Goal: Task Accomplishment & Management: Use online tool/utility

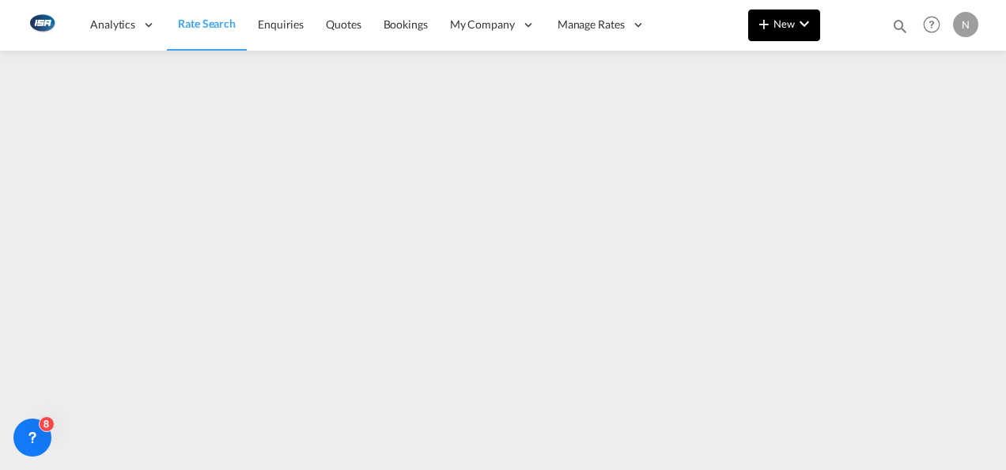
click at [813, 27] on button "New" at bounding box center [784, 25] width 72 height 32
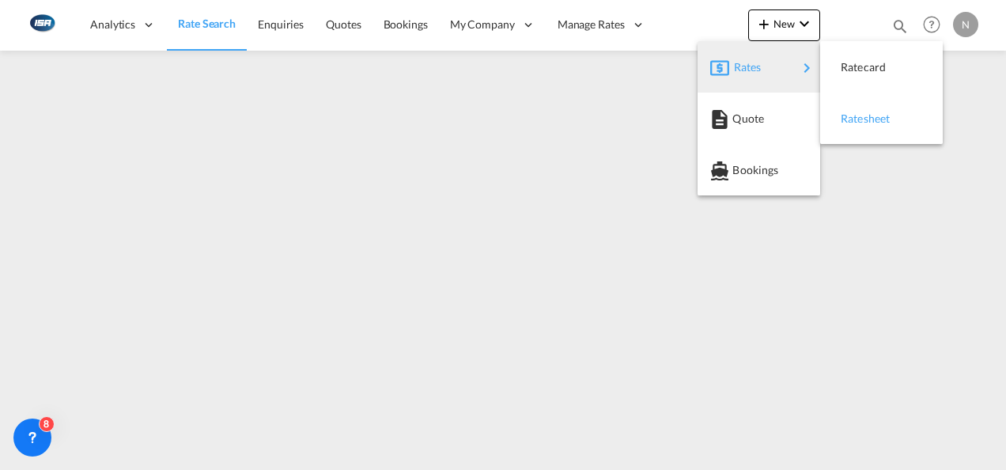
click at [887, 130] on div "Ratesheet" at bounding box center [869, 119] width 58 height 40
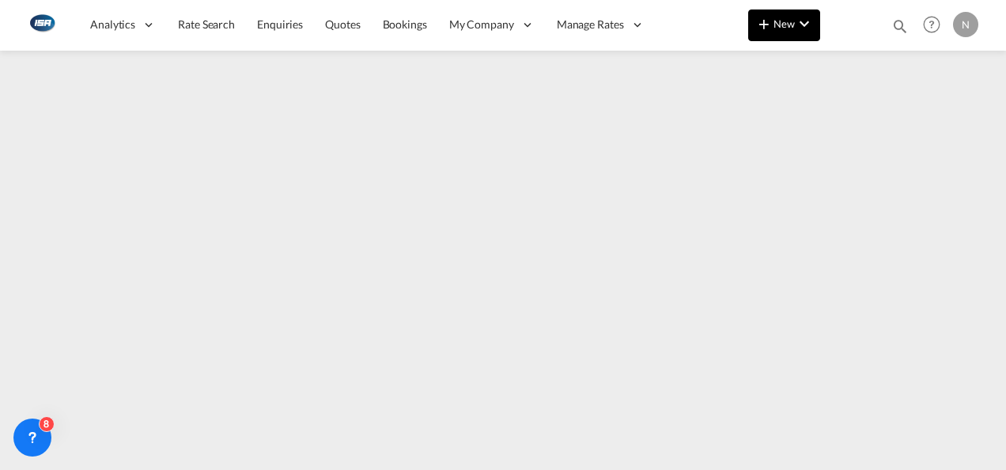
click at [797, 29] on md-icon "icon-chevron-down" at bounding box center [803, 23] width 19 height 19
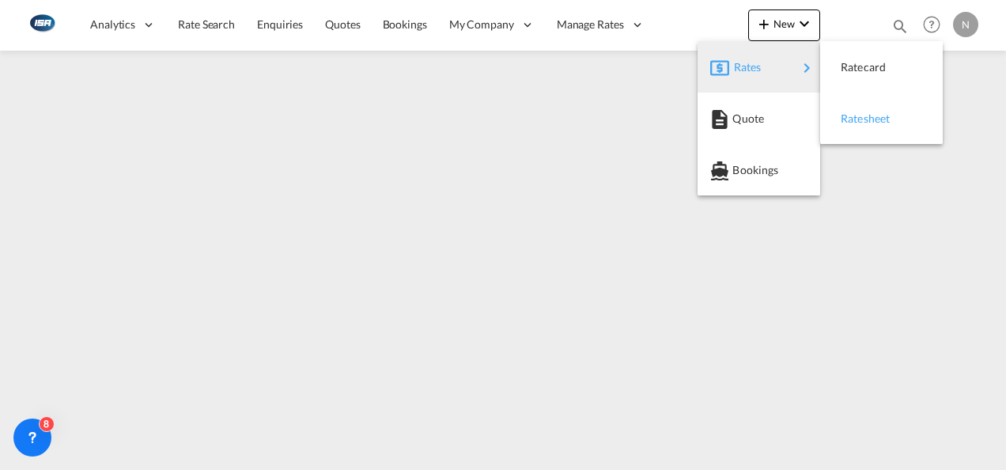
click at [904, 122] on div "Ratesheet" at bounding box center [880, 119] width 97 height 40
